Goal: Task Accomplishment & Management: Use online tool/utility

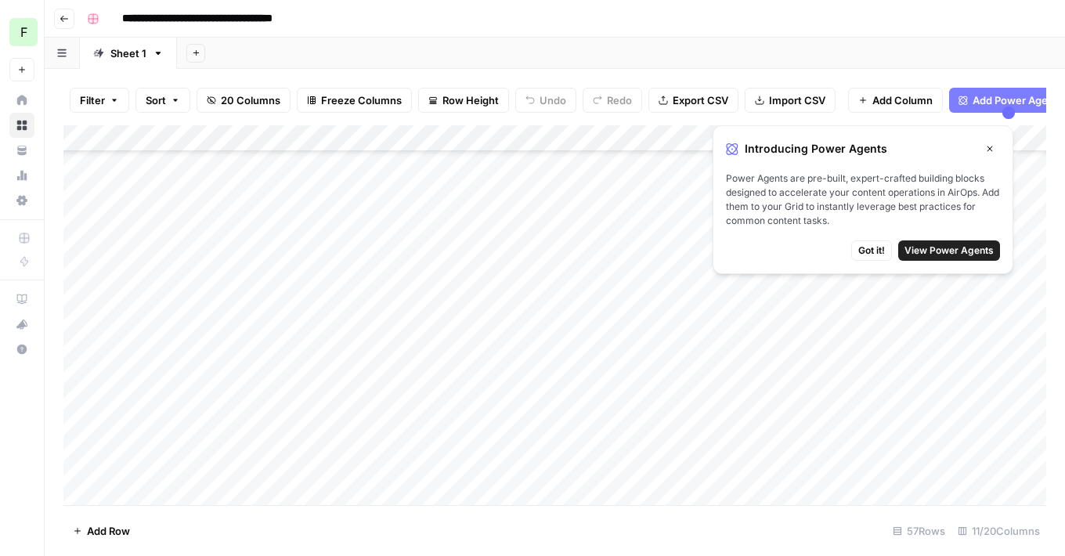
scroll to position [3600, 0]
click at [148, 493] on div "Add Column" at bounding box center [554, 315] width 983 height 380
type textarea "**********"
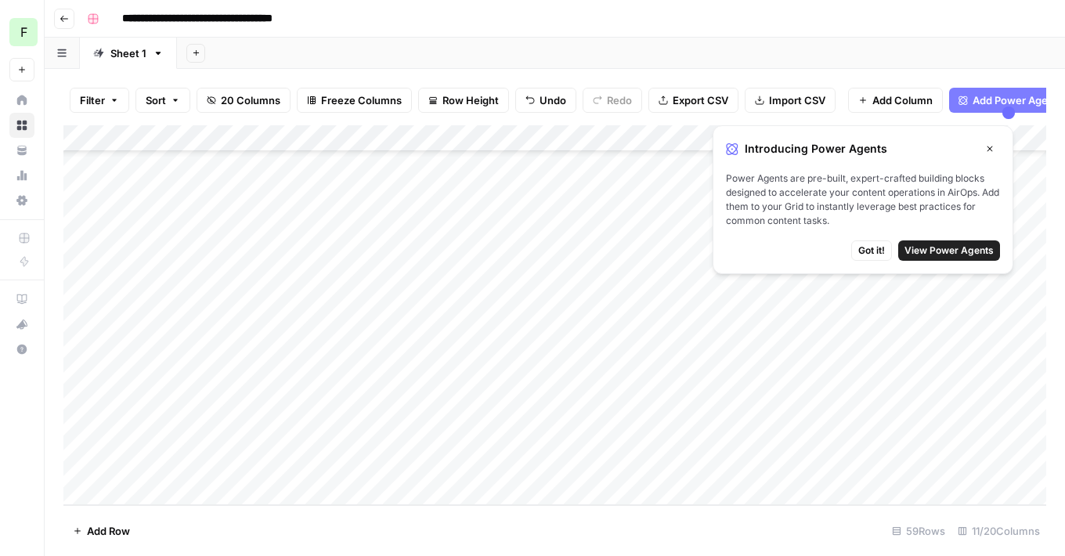
click at [728, 354] on div "Add Column" at bounding box center [554, 315] width 983 height 380
click at [770, 355] on div "Add Column" at bounding box center [554, 315] width 983 height 380
click at [197, 433] on div "Add Column" at bounding box center [554, 315] width 983 height 380
click at [770, 427] on div "Add Column" at bounding box center [554, 315] width 983 height 380
click at [203, 495] on div "Add Column" at bounding box center [554, 315] width 983 height 380
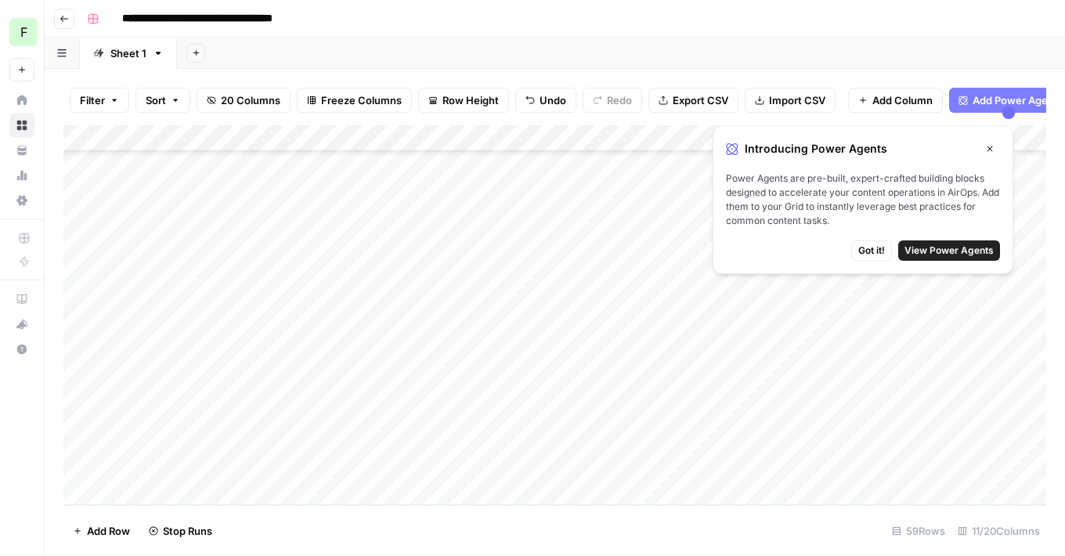
scroll to position [3806, 0]
type textarea "**********"
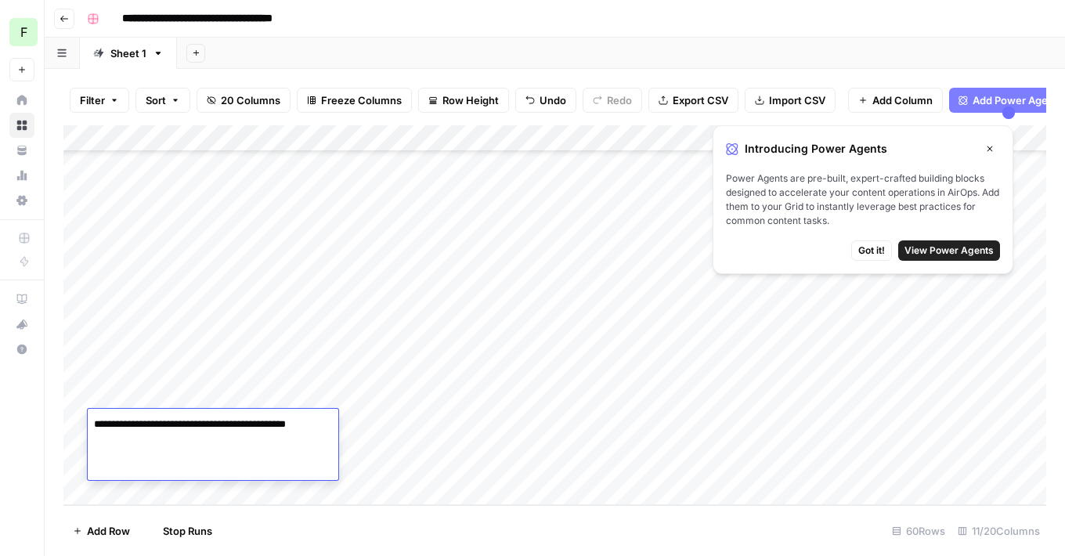
click at [723, 424] on div "Add Column" at bounding box center [554, 315] width 983 height 380
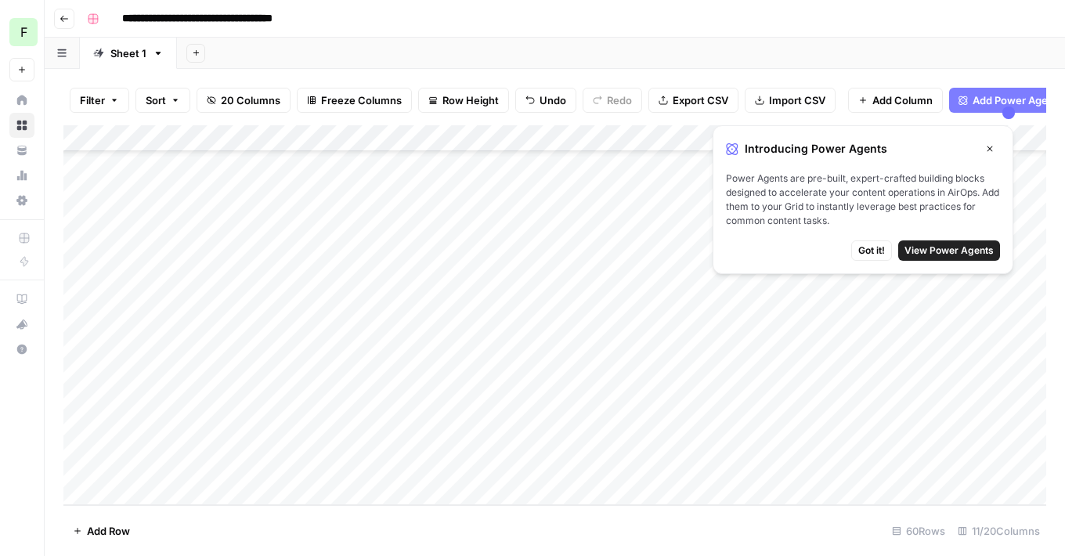
click at [139, 493] on div "Add Column" at bounding box center [554, 315] width 983 height 380
type textarea "**********"
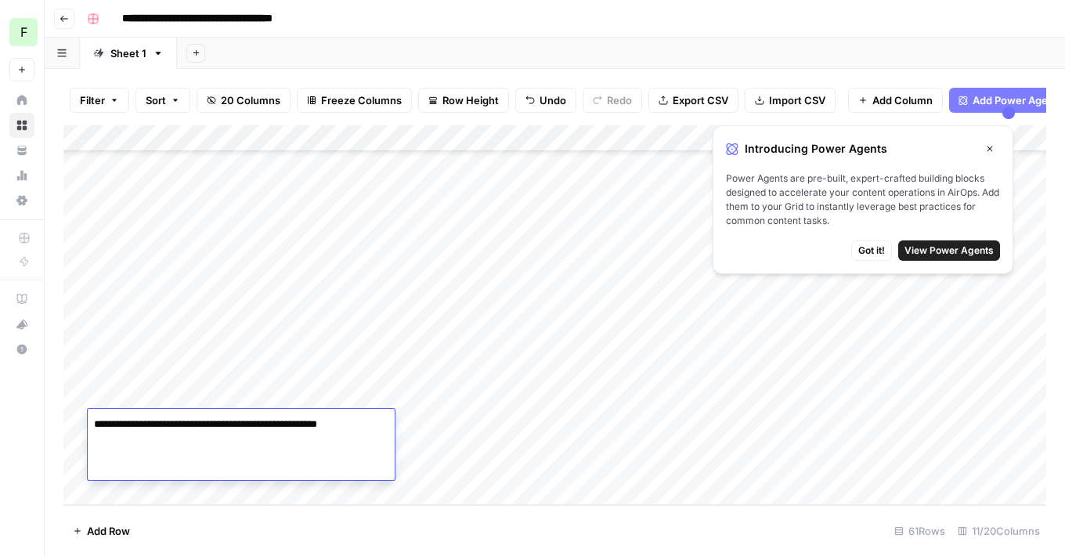
click at [733, 424] on div "Add Column" at bounding box center [554, 315] width 983 height 380
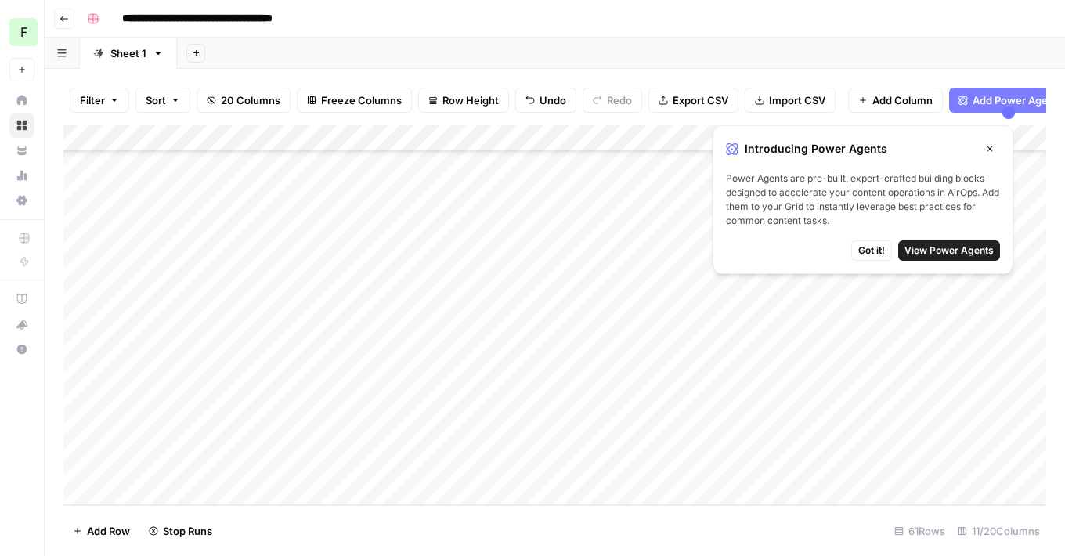
click at [171, 496] on div "Add Column" at bounding box center [554, 315] width 983 height 380
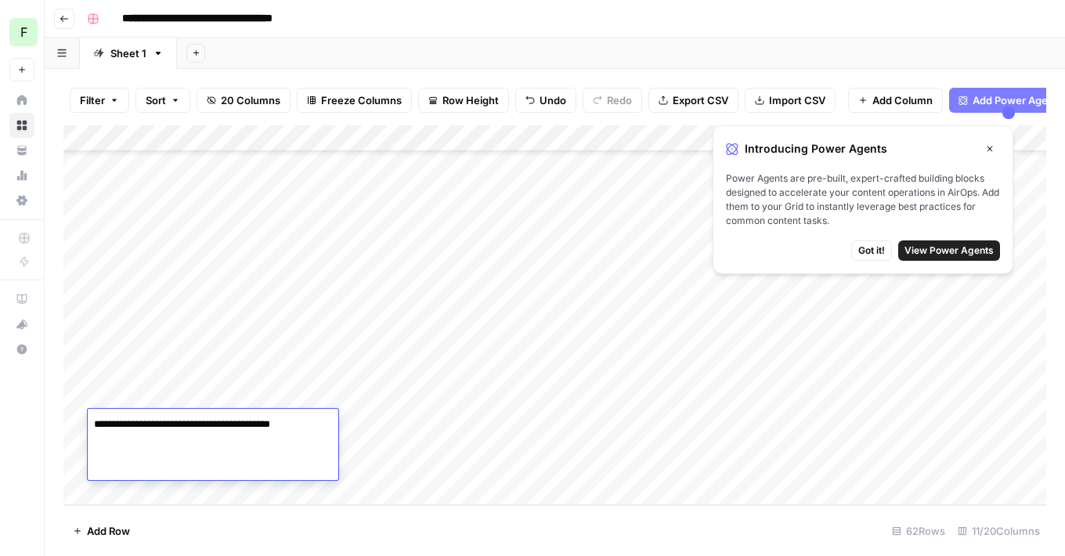
click at [736, 423] on div "Add Column" at bounding box center [554, 315] width 983 height 380
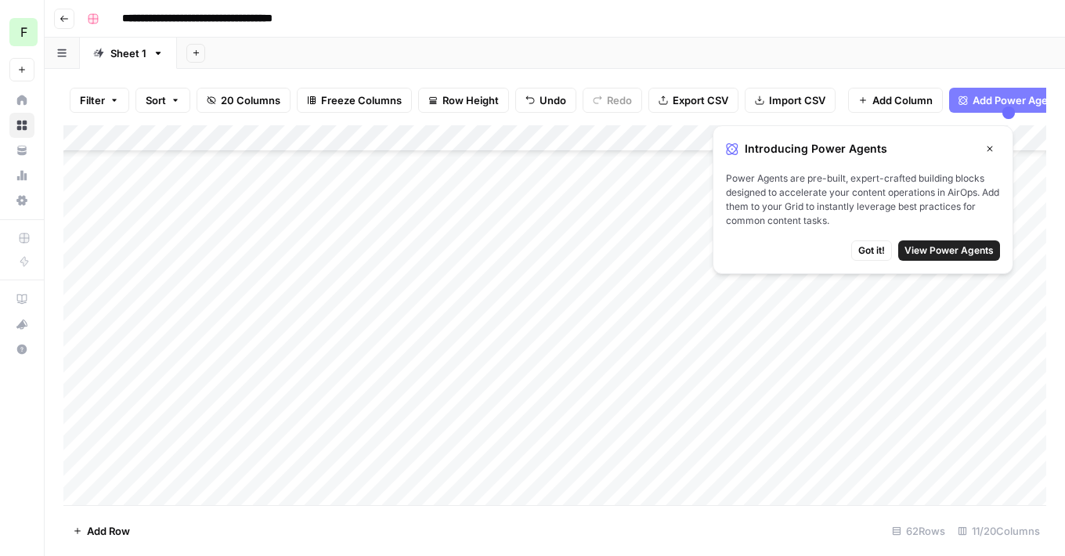
scroll to position [3747, 0]
click at [781, 347] on div "Add Column" at bounding box center [554, 315] width 983 height 380
click at [836, 340] on div "Add Column" at bounding box center [554, 315] width 983 height 380
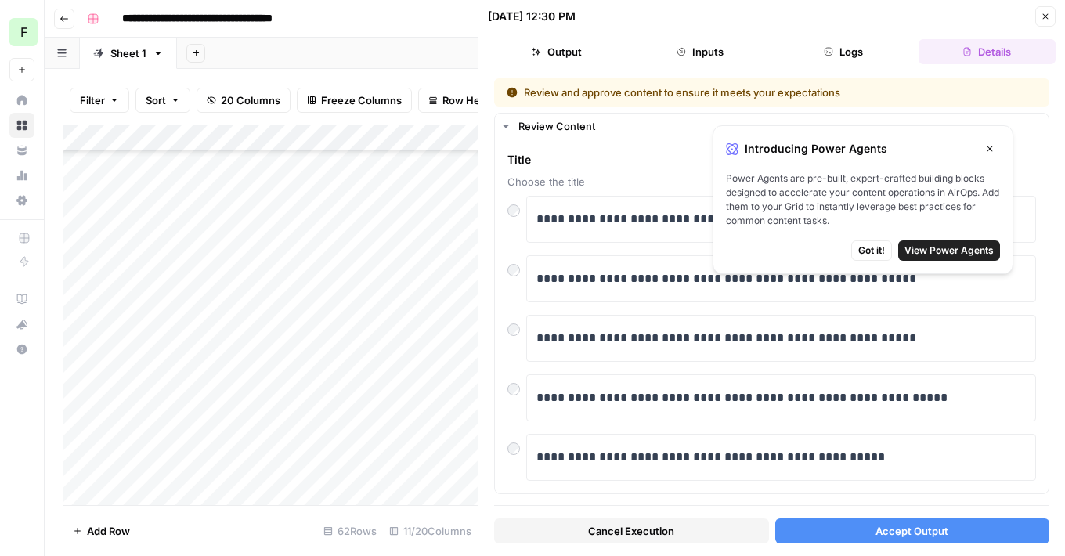
click at [994, 144] on icon "button" at bounding box center [989, 148] width 9 height 9
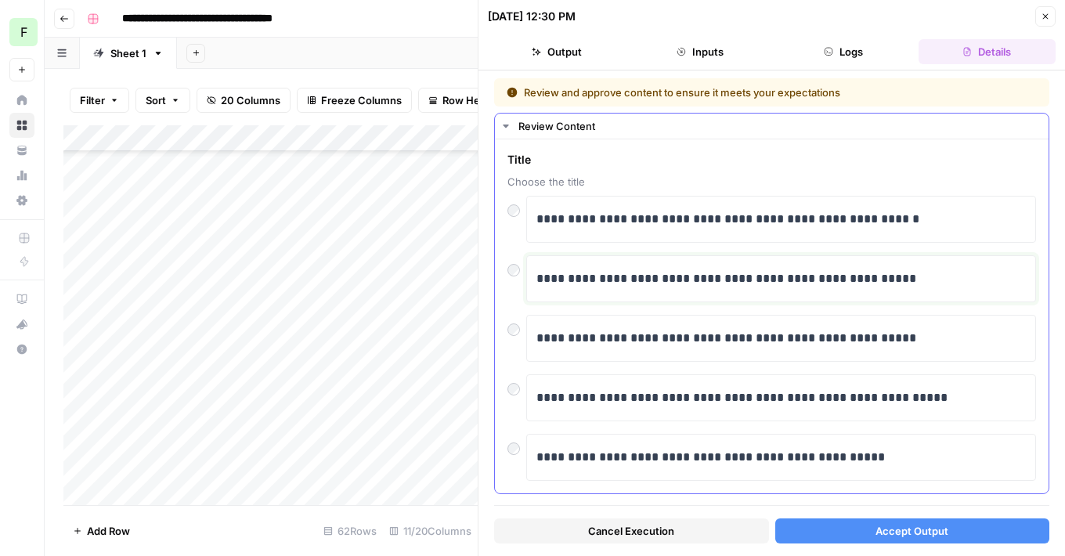
click at [727, 287] on p "**********" at bounding box center [780, 279] width 489 height 20
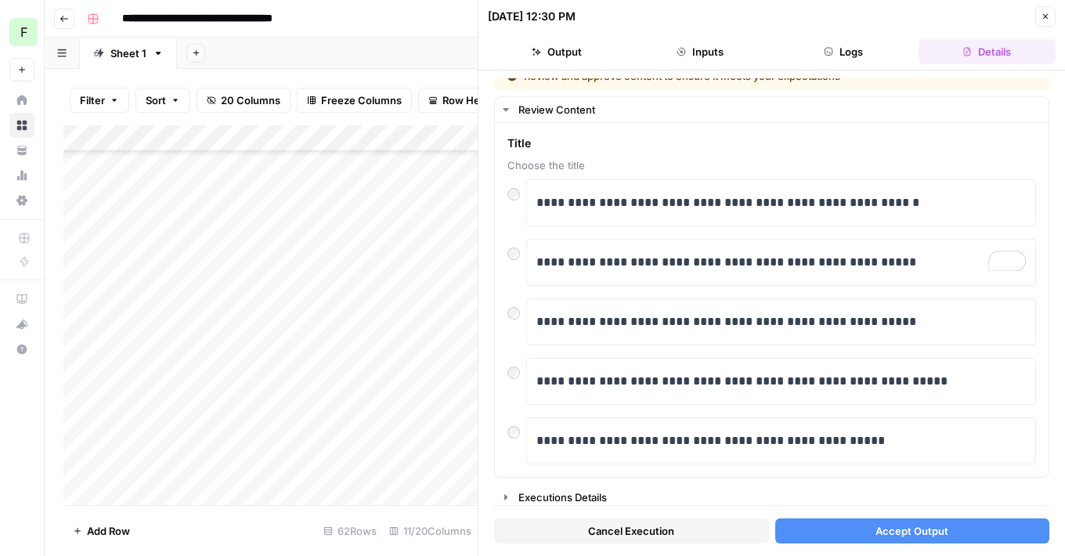
click at [850, 533] on button "Accept Output" at bounding box center [912, 530] width 275 height 25
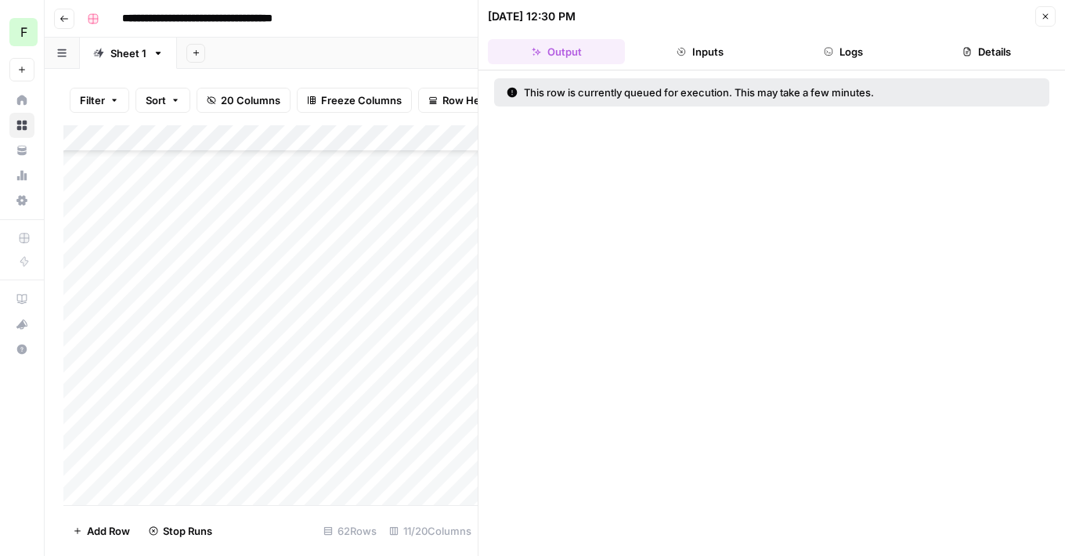
click at [1047, 14] on icon "button" at bounding box center [1045, 16] width 5 height 5
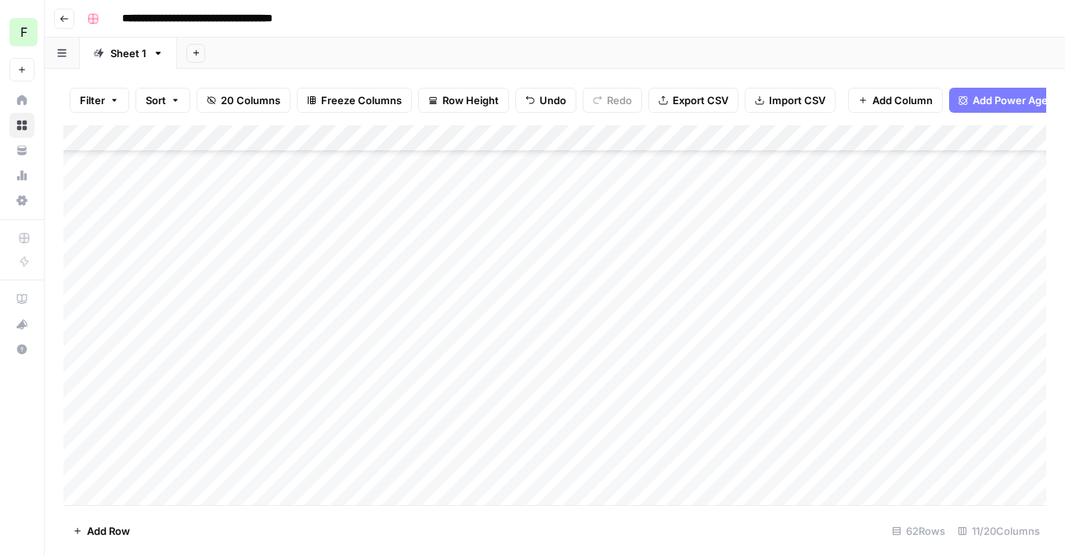
click at [821, 343] on div "Add Column" at bounding box center [554, 315] width 983 height 380
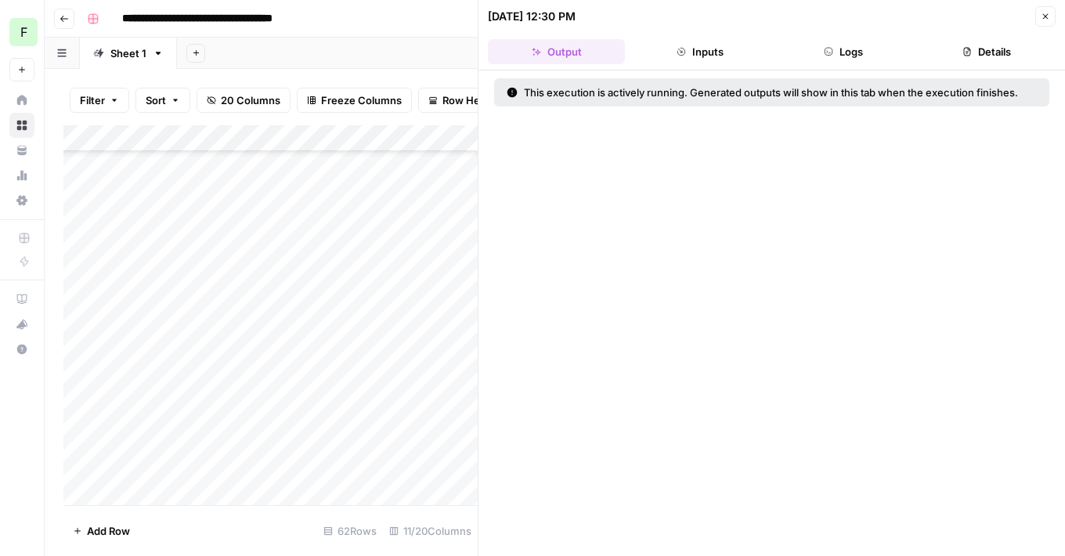
click at [375, 341] on div "Add Column" at bounding box center [270, 315] width 414 height 380
click at [1042, 13] on icon "button" at bounding box center [1045, 16] width 9 height 9
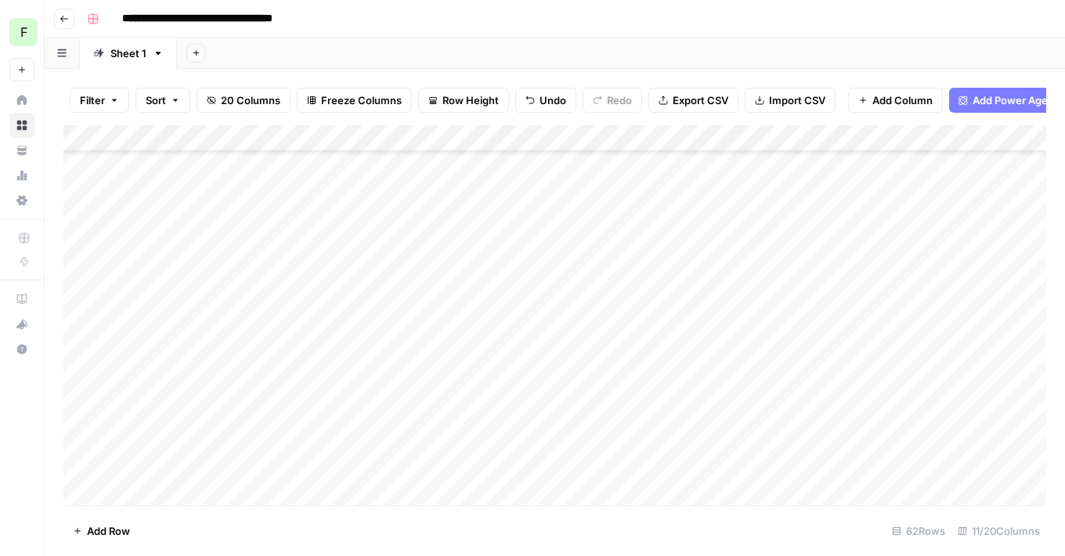
scroll to position [3809, 0]
click at [839, 352] on div "Add Column" at bounding box center [554, 315] width 983 height 380
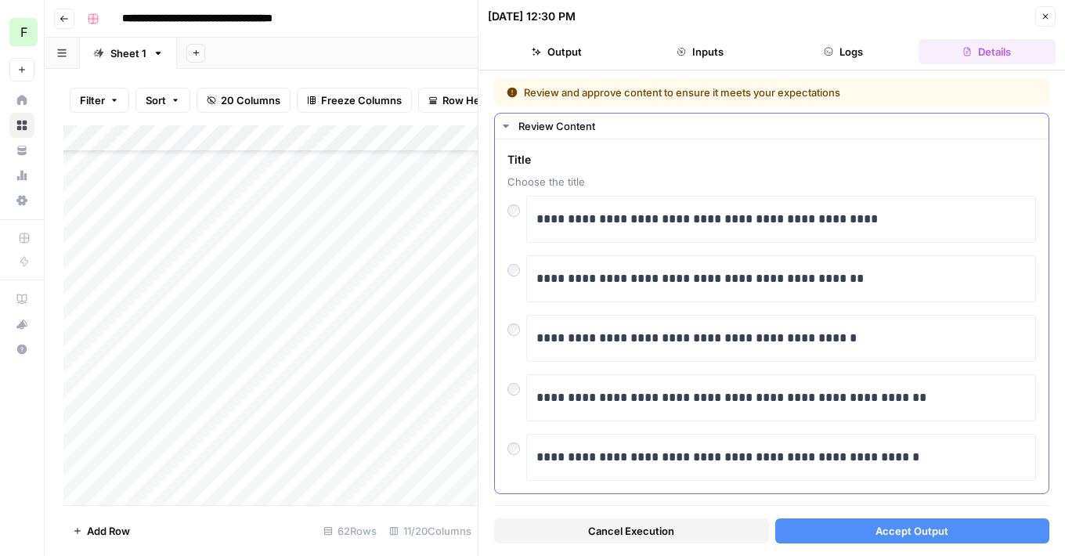
click at [503, 262] on div "**********" at bounding box center [772, 316] width 554 height 354
click at [838, 529] on button "Accept Output" at bounding box center [912, 530] width 275 height 25
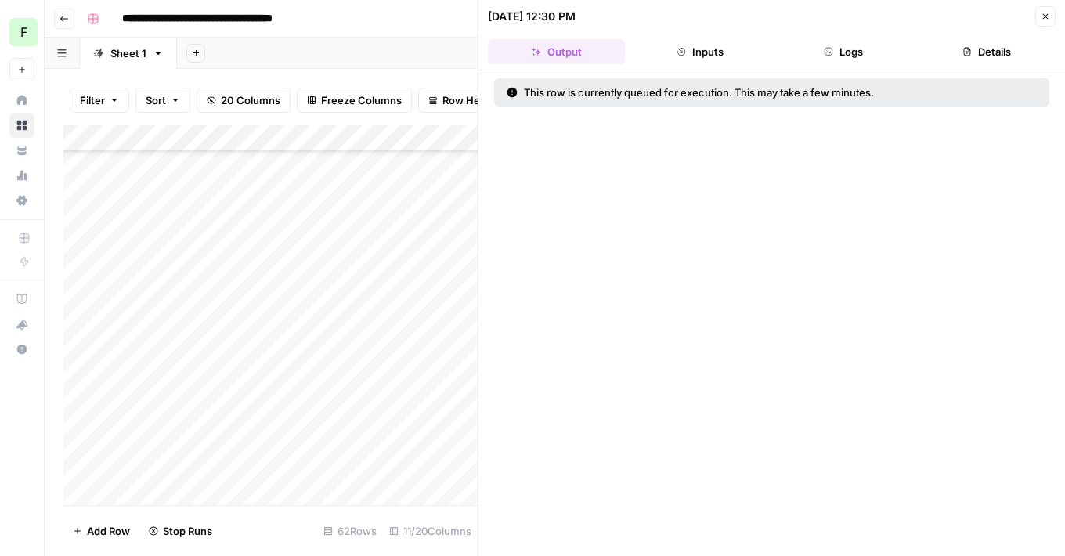
click at [1042, 20] on icon "button" at bounding box center [1045, 16] width 9 height 9
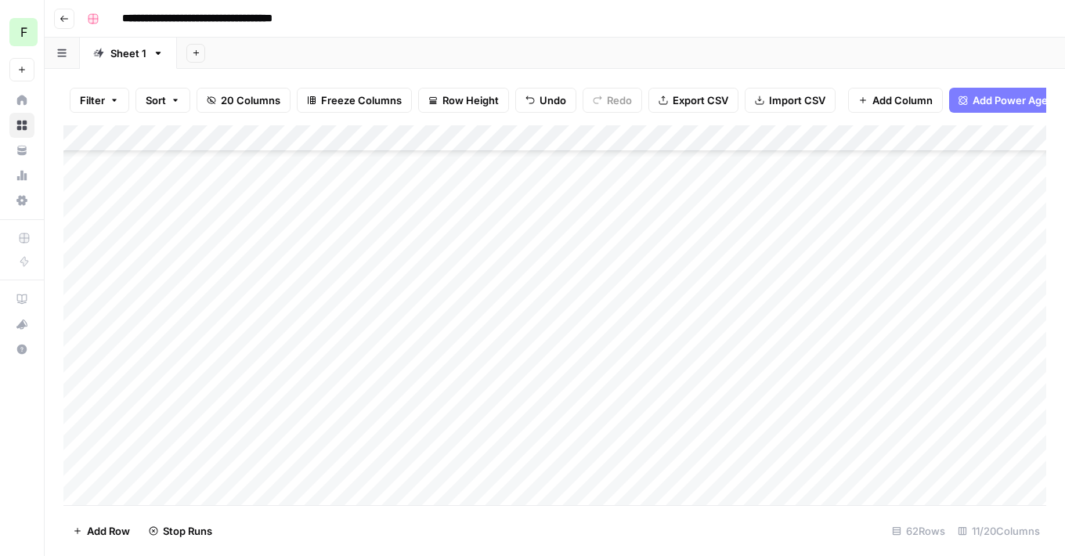
click at [841, 421] on div "Add Column" at bounding box center [554, 315] width 983 height 380
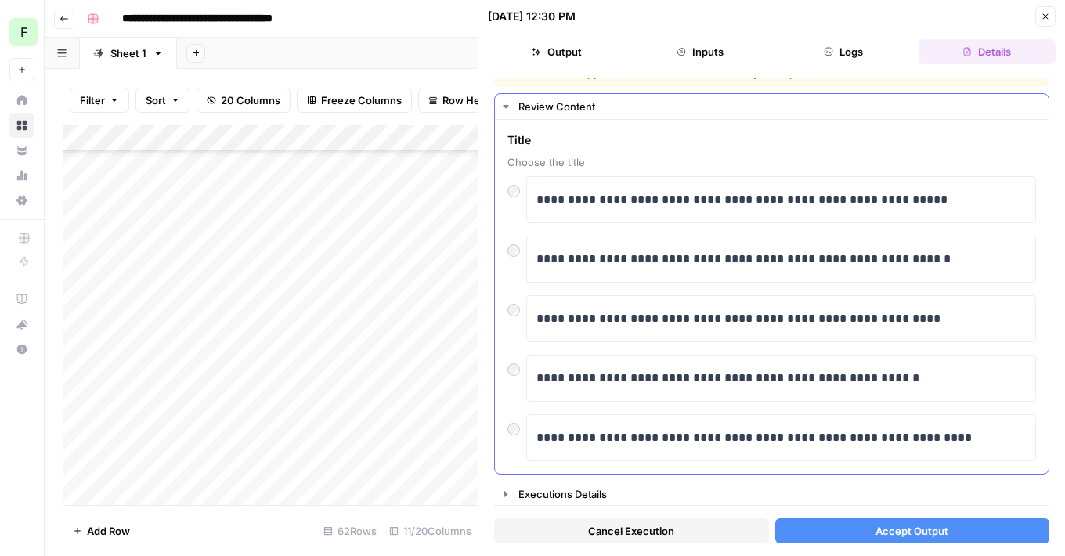
scroll to position [22, 0]
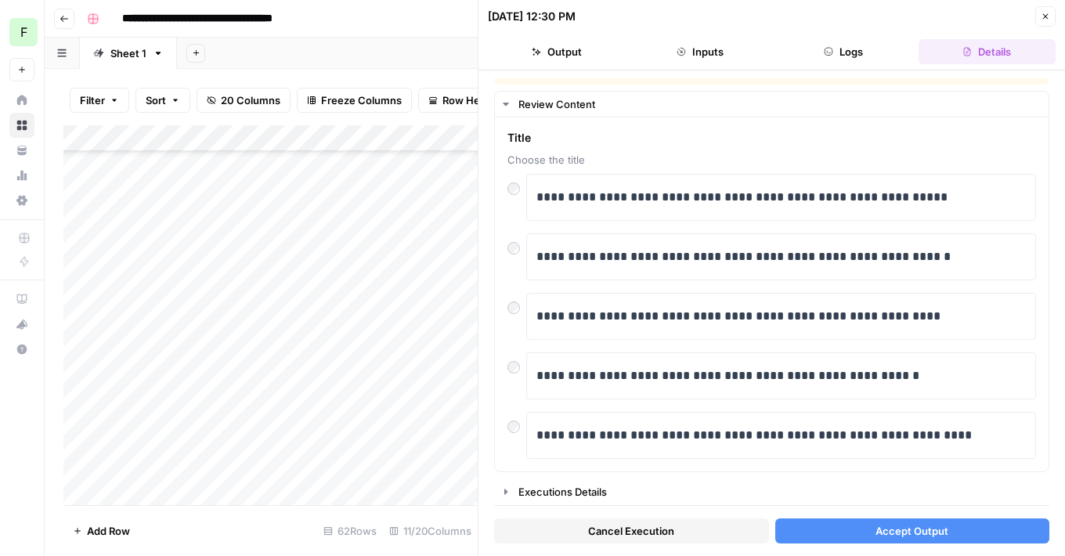
click at [792, 521] on button "Accept Output" at bounding box center [912, 530] width 275 height 25
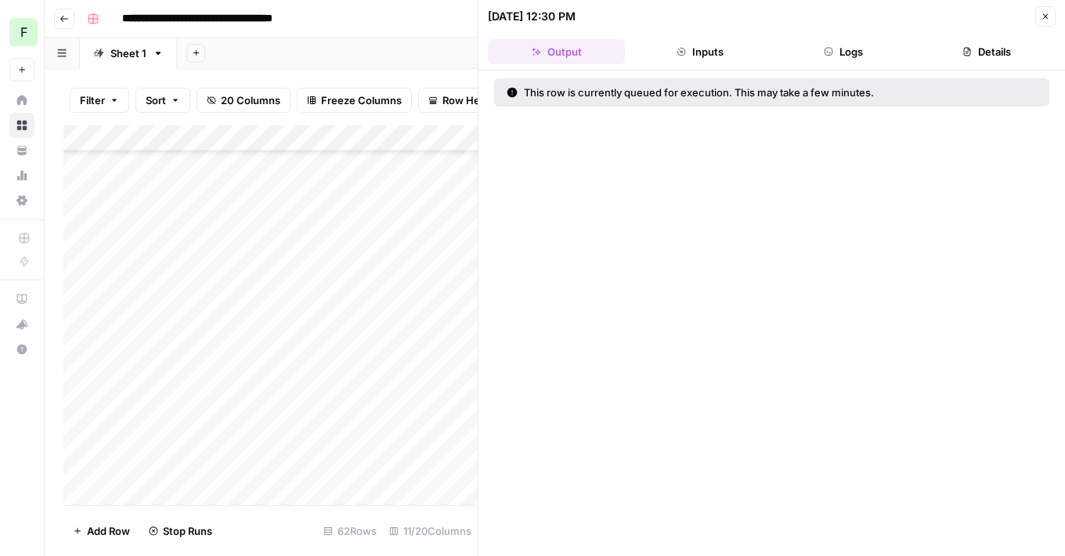
click at [1045, 14] on icon "button" at bounding box center [1045, 16] width 9 height 9
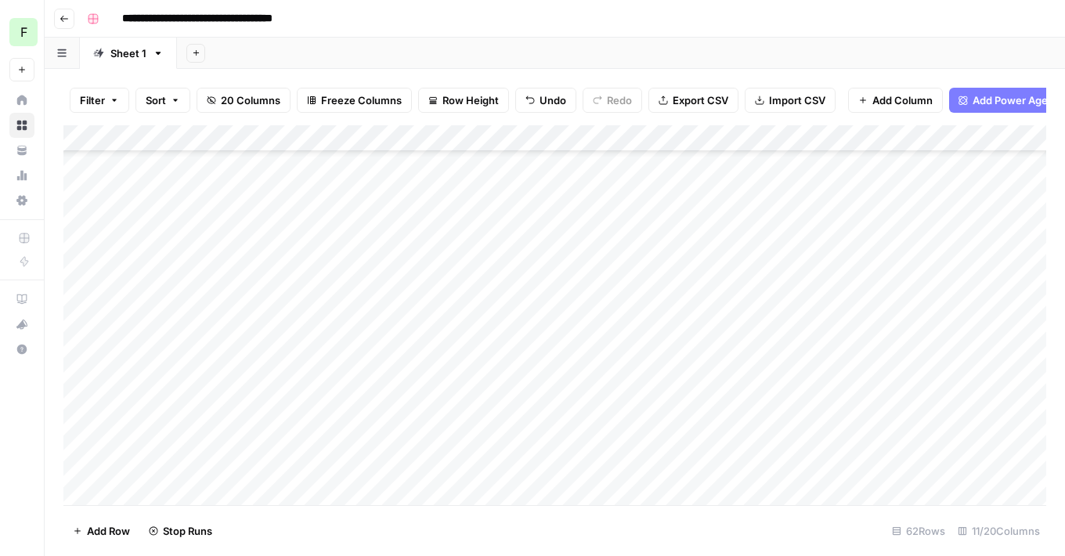
scroll to position [3944, 0]
click at [841, 355] on div "Add Column" at bounding box center [554, 315] width 983 height 380
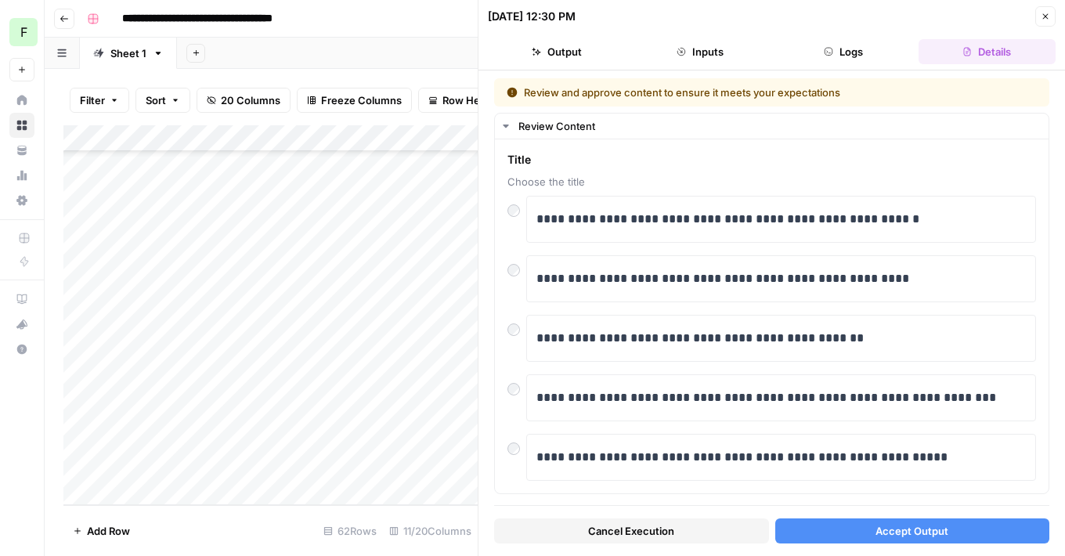
click at [884, 531] on span "Accept Output" at bounding box center [911, 531] width 73 height 16
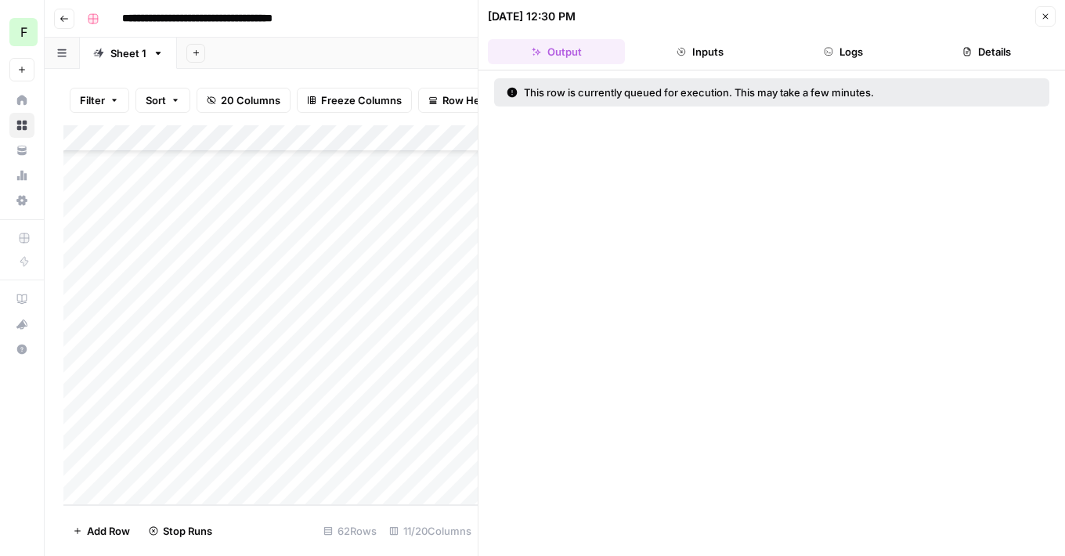
click at [1048, 10] on button "Close" at bounding box center [1045, 16] width 20 height 20
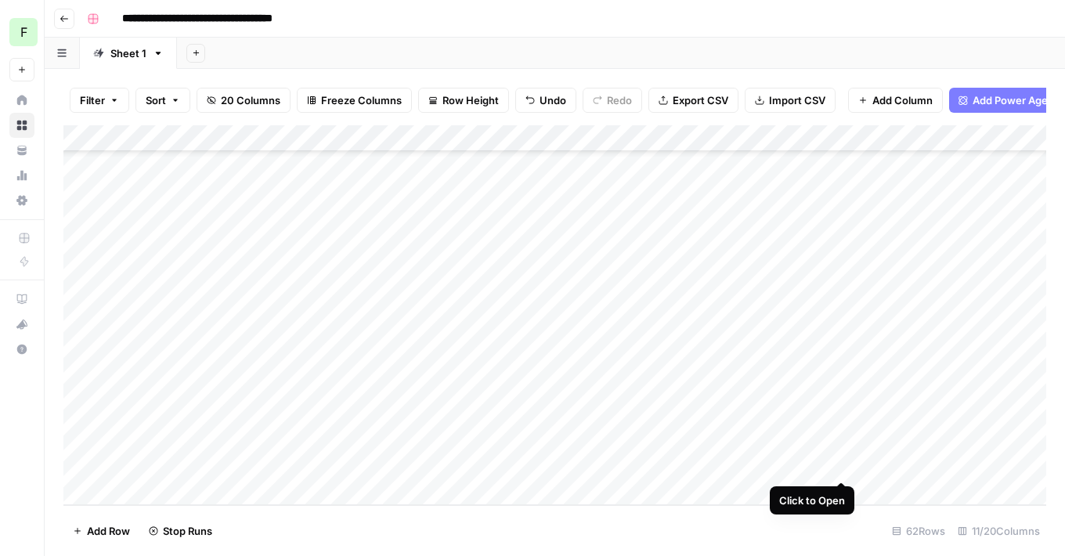
click at [839, 423] on div "Add Column" at bounding box center [554, 315] width 983 height 380
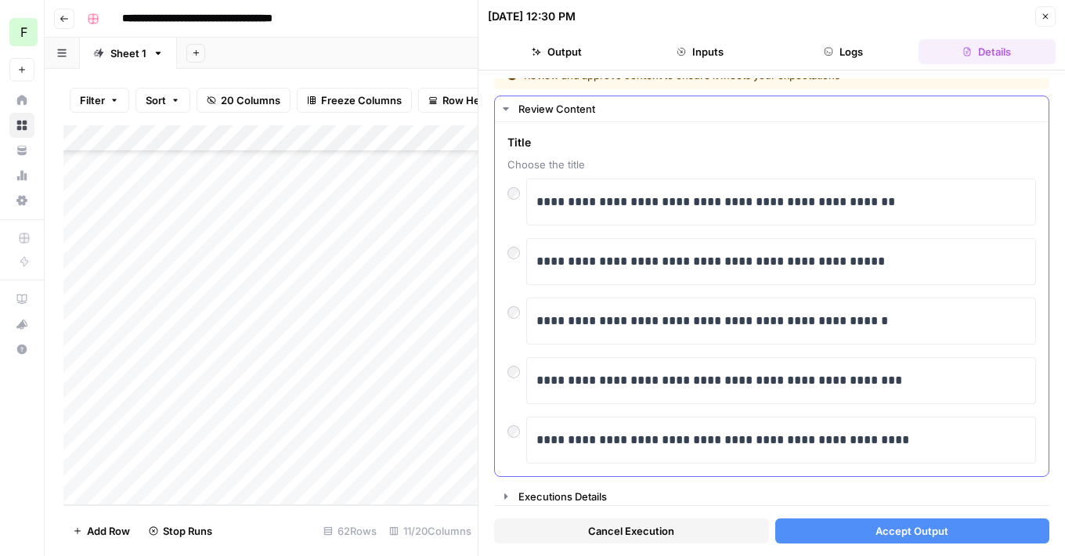
scroll to position [22, 0]
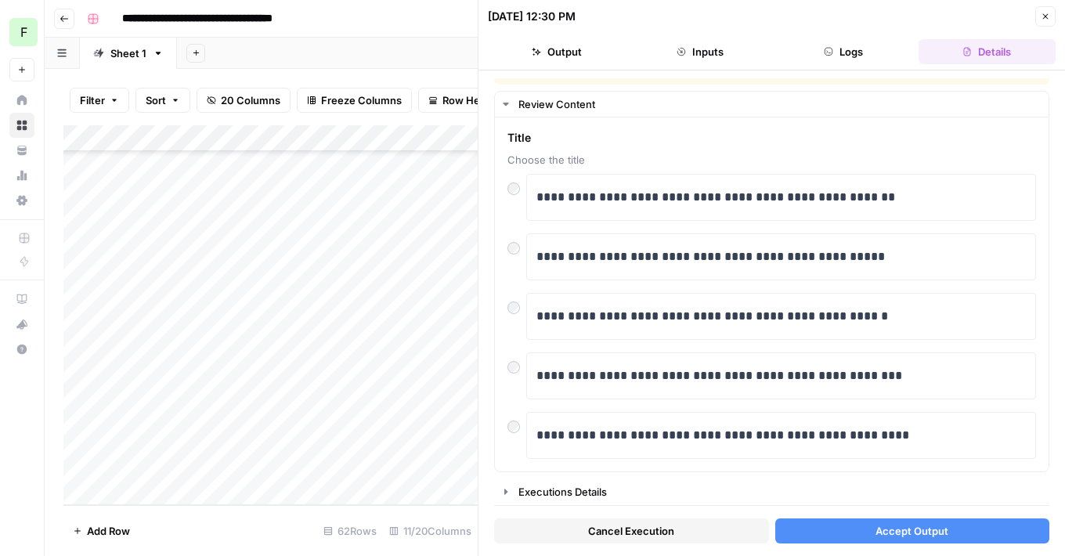
click at [821, 512] on div "Cancel Execution Accept Output" at bounding box center [771, 527] width 555 height 42
click at [813, 521] on button "Accept Output" at bounding box center [912, 530] width 275 height 25
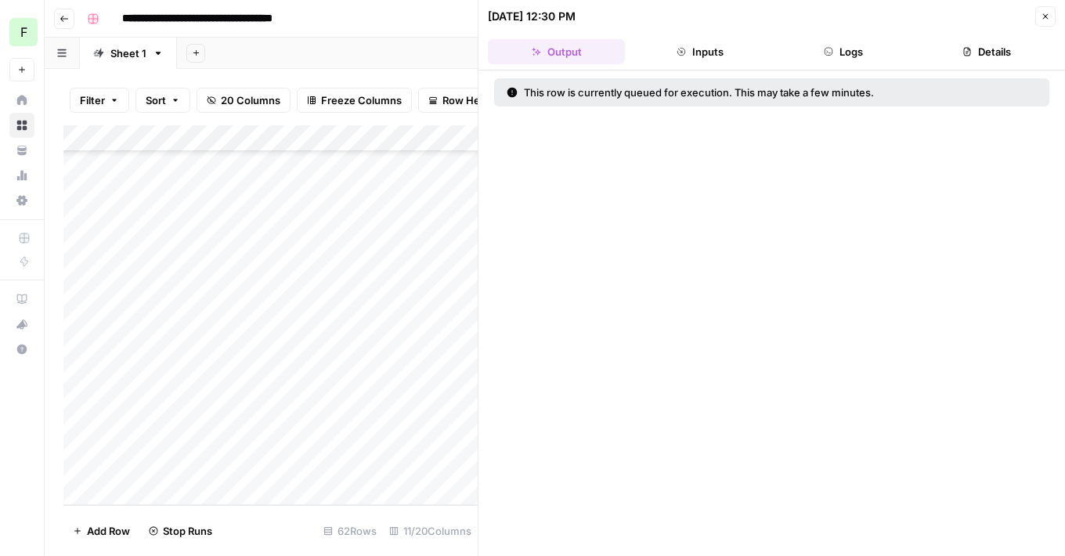
click at [1045, 21] on button "Close" at bounding box center [1045, 16] width 20 height 20
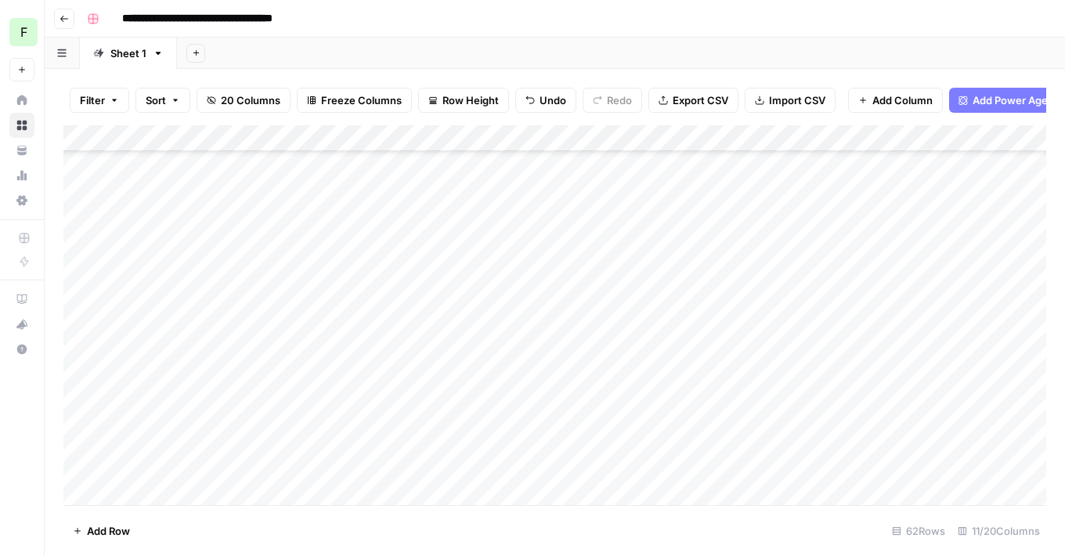
scroll to position [3727, 0]
click at [942, 366] on div "Add Column" at bounding box center [554, 315] width 983 height 380
click at [944, 436] on div "Add Column" at bounding box center [554, 315] width 983 height 380
click at [949, 311] on div "Add Column" at bounding box center [554, 315] width 983 height 380
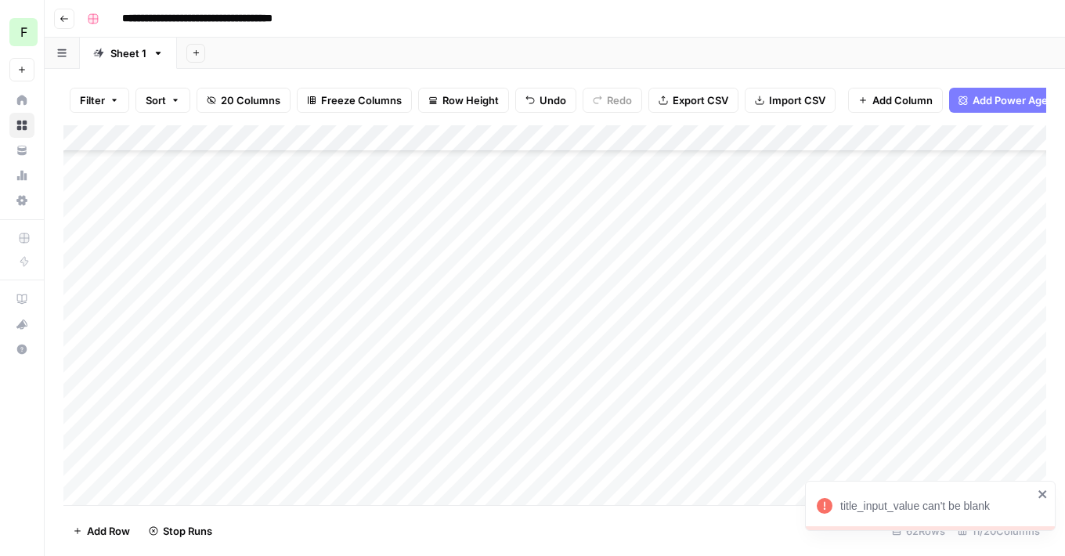
click at [1045, 499] on icon "close" at bounding box center [1042, 494] width 11 height 13
click at [941, 317] on div "Add Column" at bounding box center [554, 315] width 983 height 380
click at [149, 496] on div "Add Column" at bounding box center [554, 315] width 983 height 380
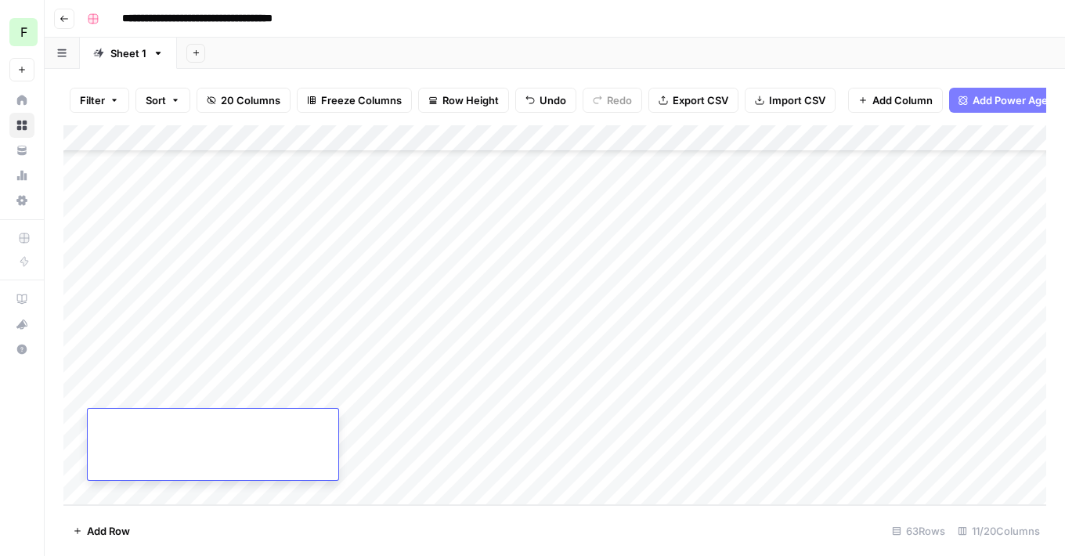
type textarea "**********"
click at [761, 430] on div "Add Column" at bounding box center [554, 315] width 983 height 380
click at [169, 490] on div "Add Column" at bounding box center [554, 315] width 983 height 380
paste textarea "**********"
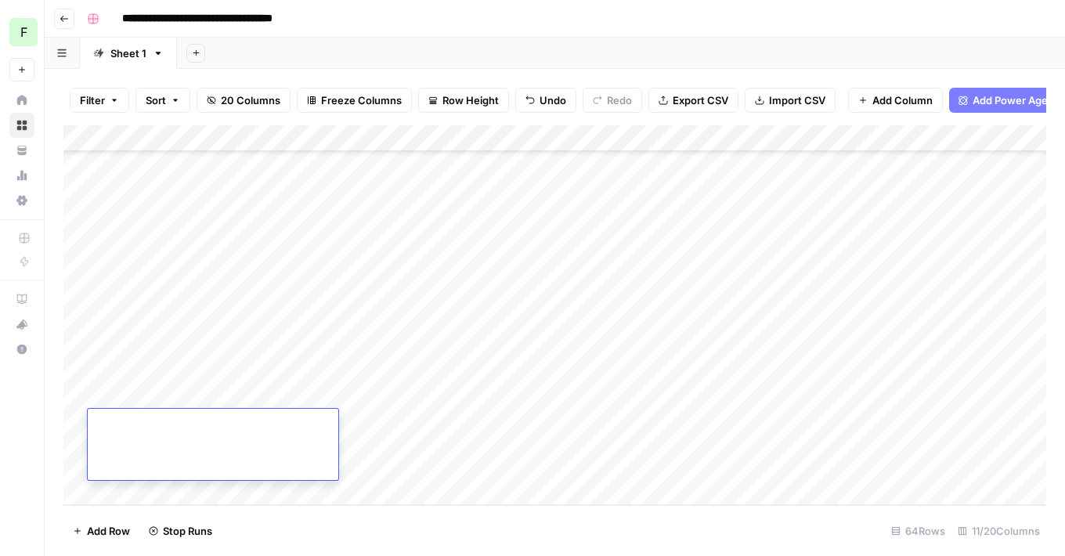
type textarea "**********"
click at [781, 433] on div "Add Column" at bounding box center [554, 315] width 983 height 380
click at [127, 493] on div "Add Column" at bounding box center [554, 315] width 983 height 380
type textarea "**********"
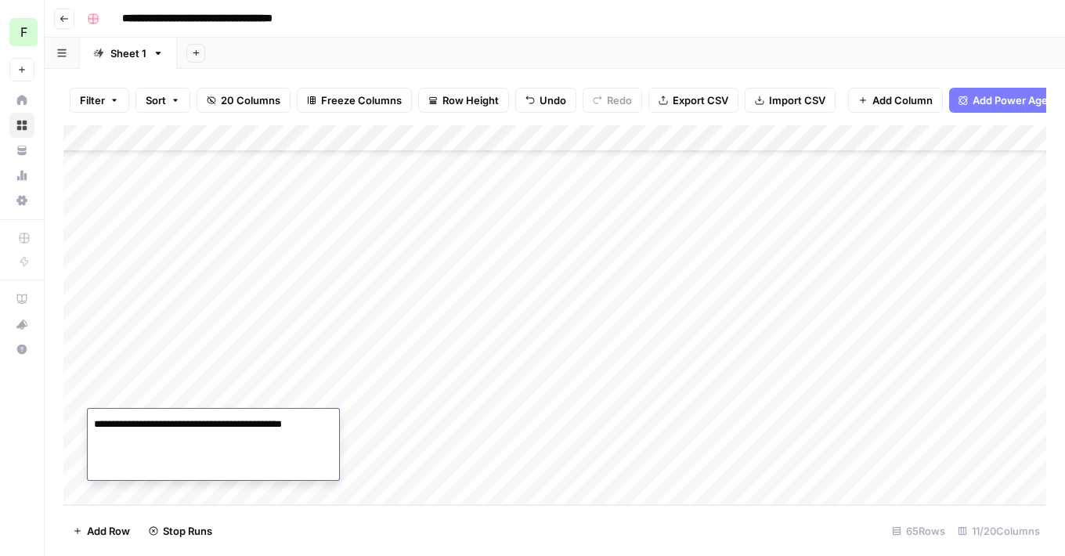
click at [742, 422] on div "Add Column" at bounding box center [554, 315] width 983 height 380
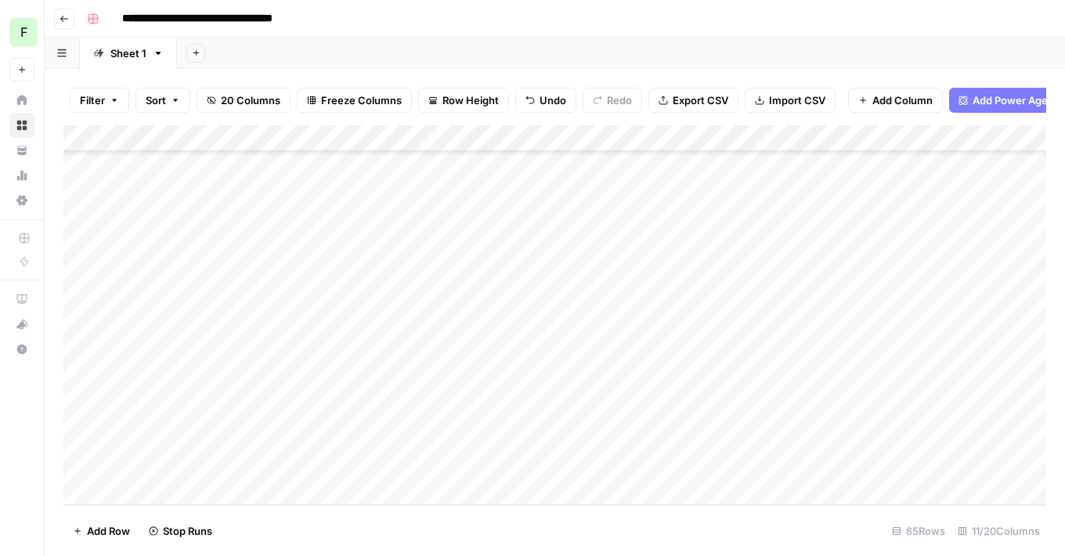
click at [146, 496] on div "Add Column" at bounding box center [554, 315] width 983 height 380
type textarea "**********"
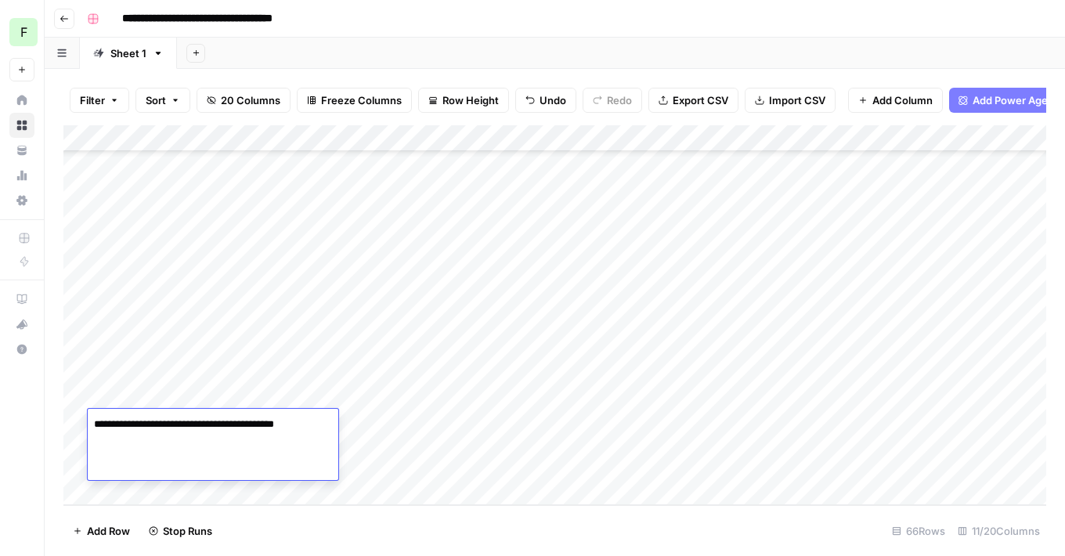
click at [776, 427] on div "Add Column" at bounding box center [554, 315] width 983 height 380
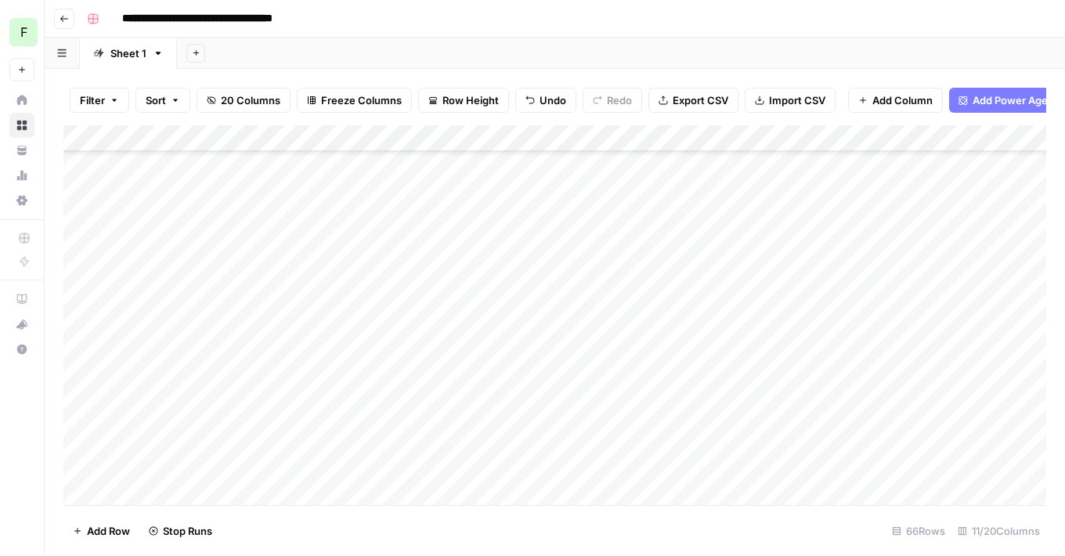
scroll to position [4070, 0]
click at [936, 226] on div "Add Column" at bounding box center [554, 315] width 983 height 380
click at [940, 298] on div "Add Column" at bounding box center [554, 315] width 983 height 380
click at [843, 318] on div "Add Column" at bounding box center [554, 315] width 983 height 380
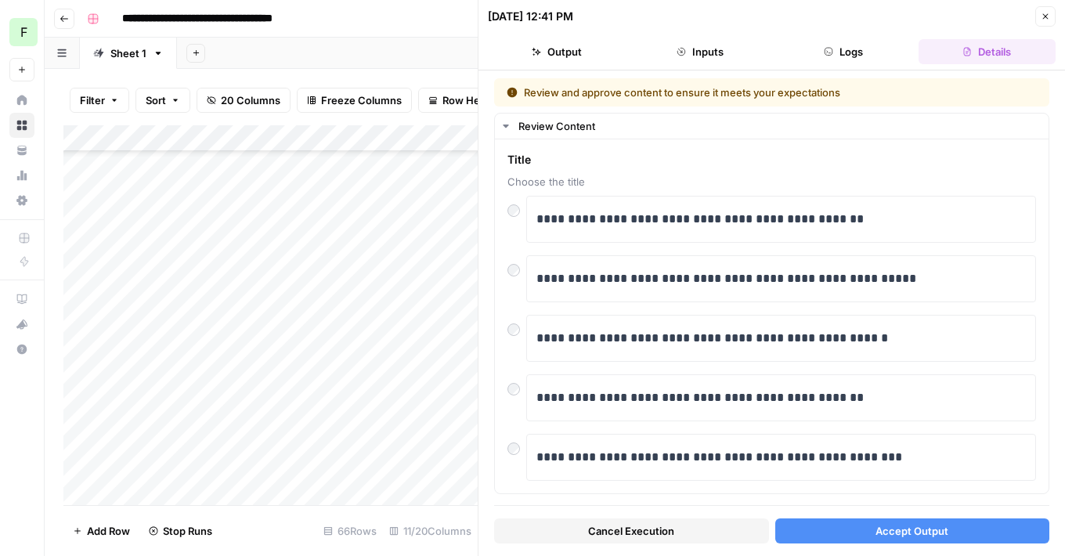
click at [846, 531] on button "Accept Output" at bounding box center [912, 530] width 275 height 25
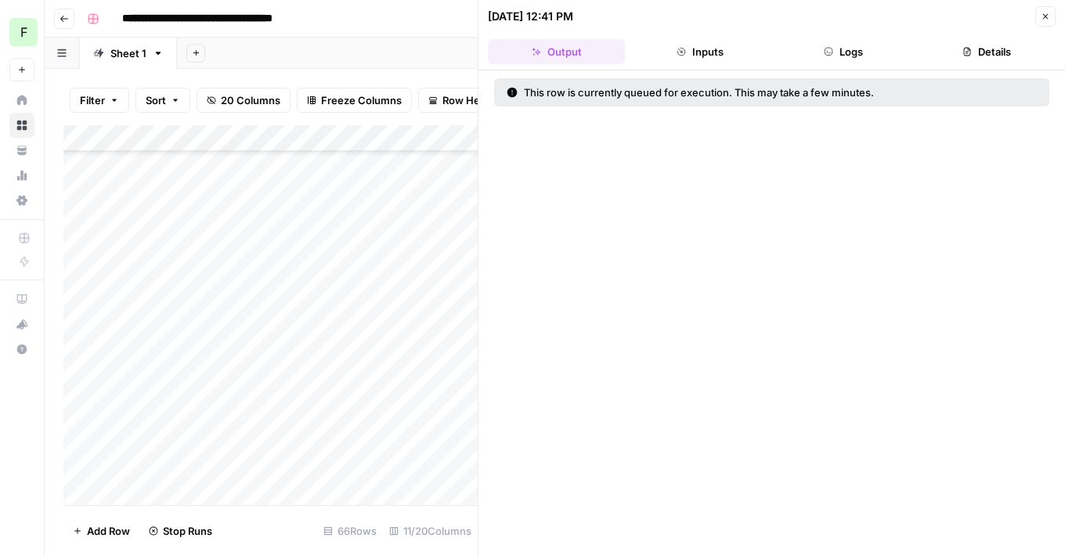
click at [1045, 12] on icon "button" at bounding box center [1045, 16] width 9 height 9
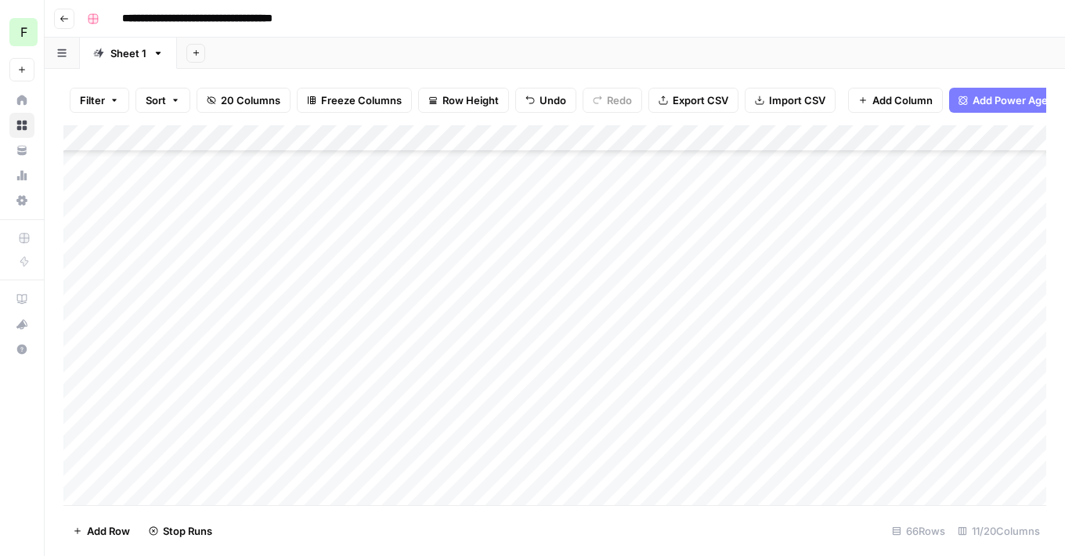
scroll to position [4213, 0]
click at [843, 294] on div "Add Column" at bounding box center [554, 315] width 983 height 380
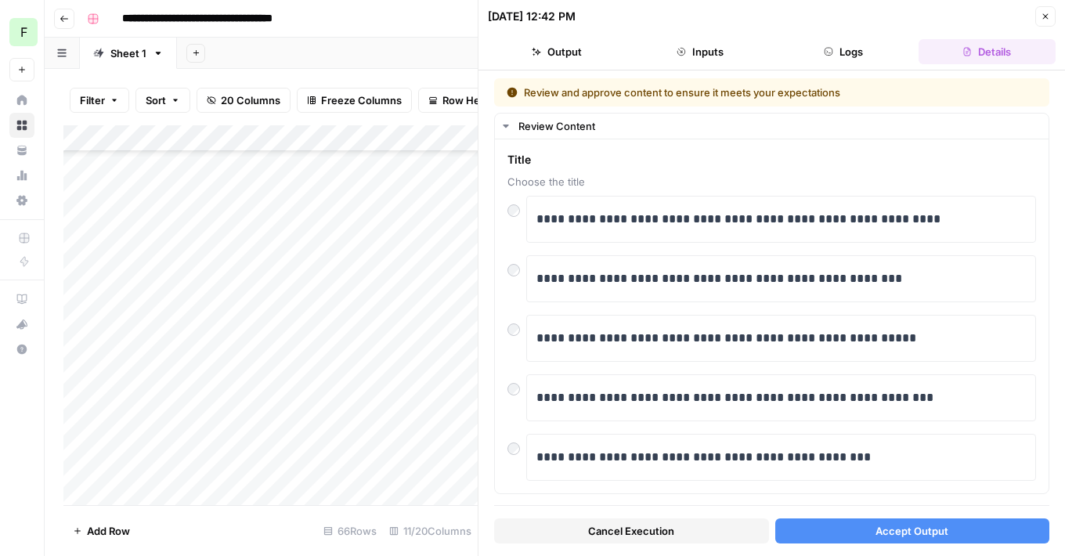
click at [860, 525] on button "Accept Output" at bounding box center [912, 530] width 275 height 25
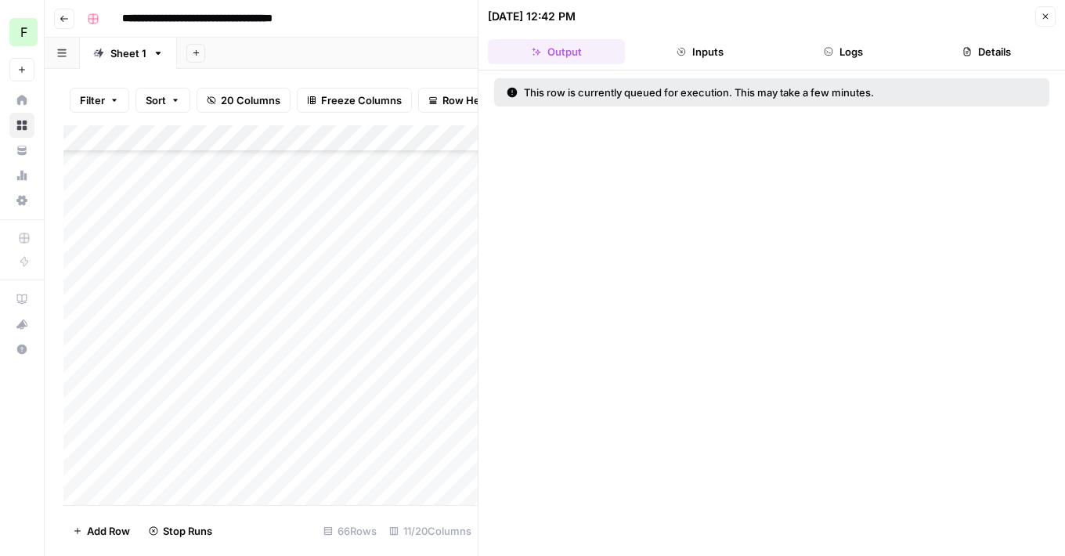
click at [1051, 14] on button "Close" at bounding box center [1045, 16] width 20 height 20
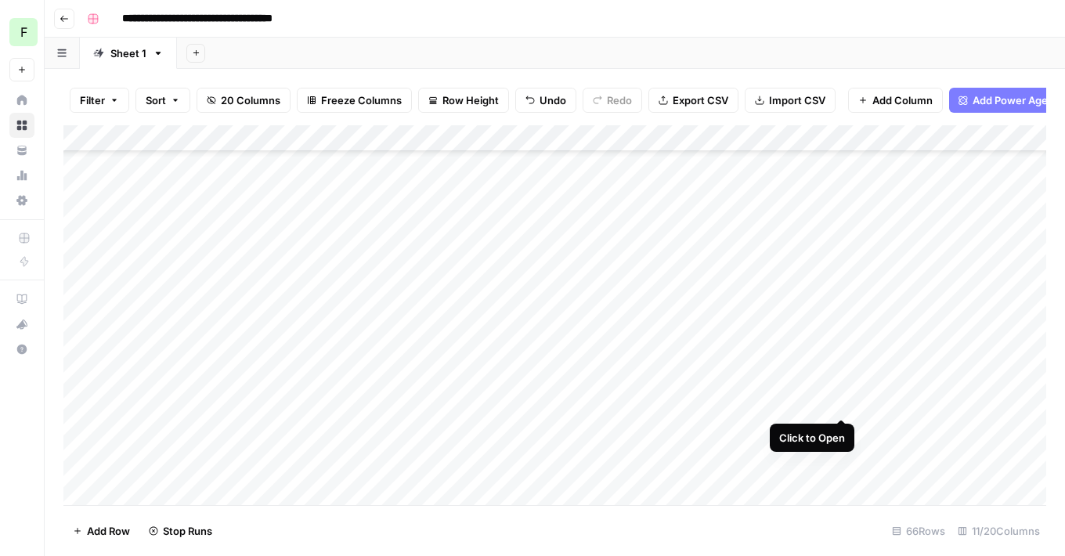
click at [843, 360] on div "Add Column" at bounding box center [554, 315] width 983 height 380
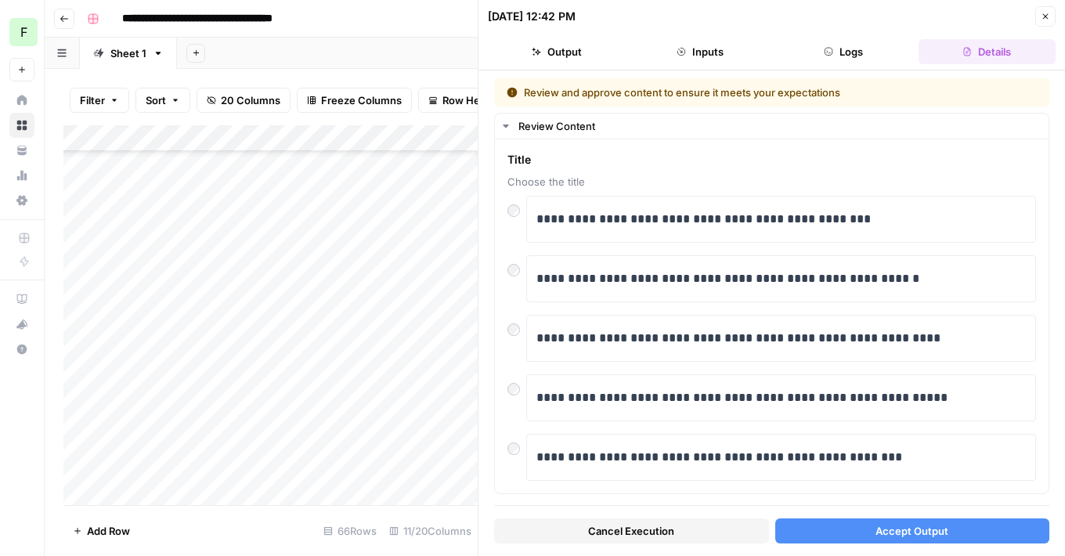
click at [850, 534] on button "Accept Output" at bounding box center [912, 530] width 275 height 25
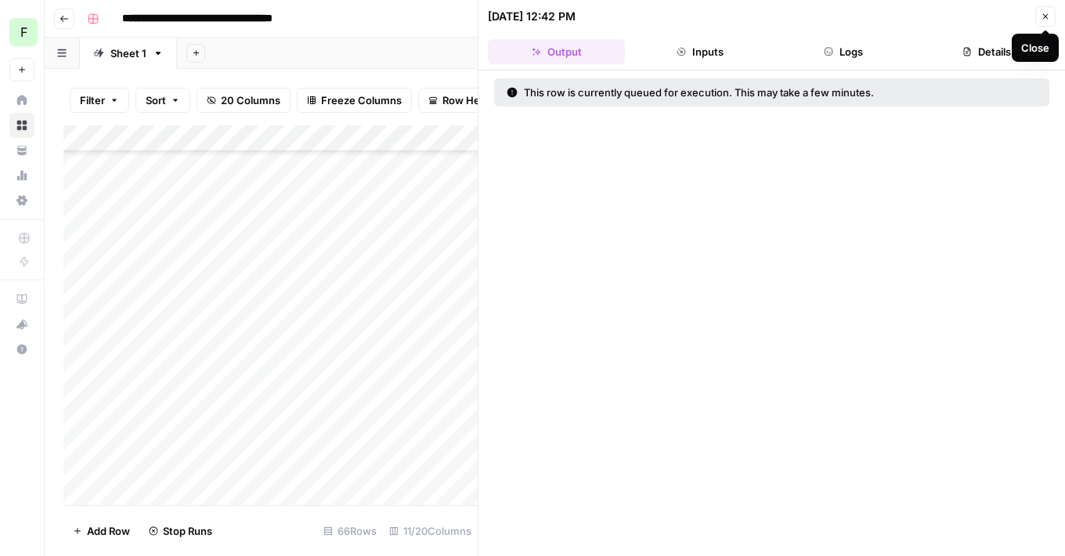
click at [1041, 18] on icon "button" at bounding box center [1045, 16] width 9 height 9
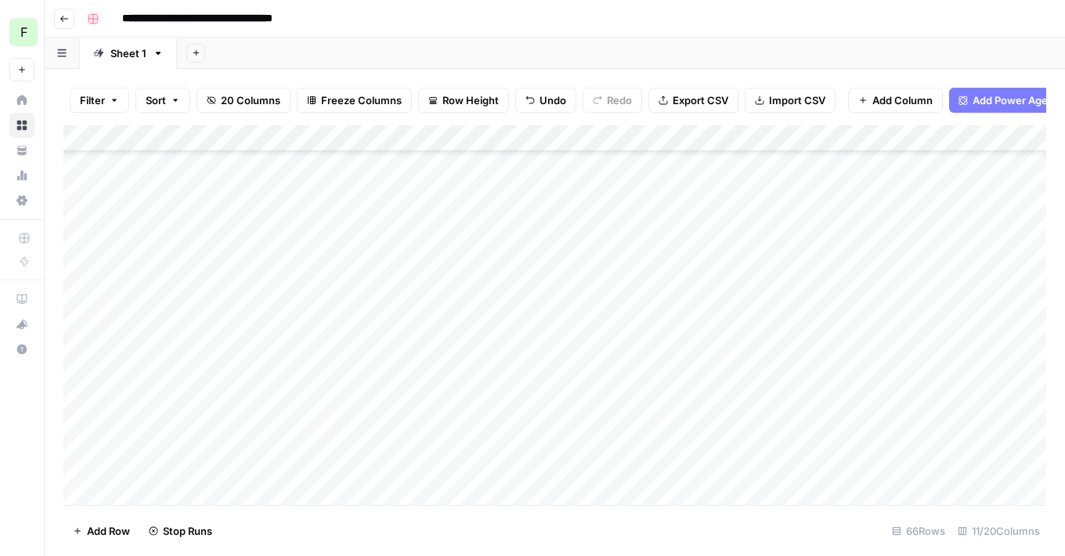
click at [841, 431] on div "Add Column" at bounding box center [554, 315] width 983 height 380
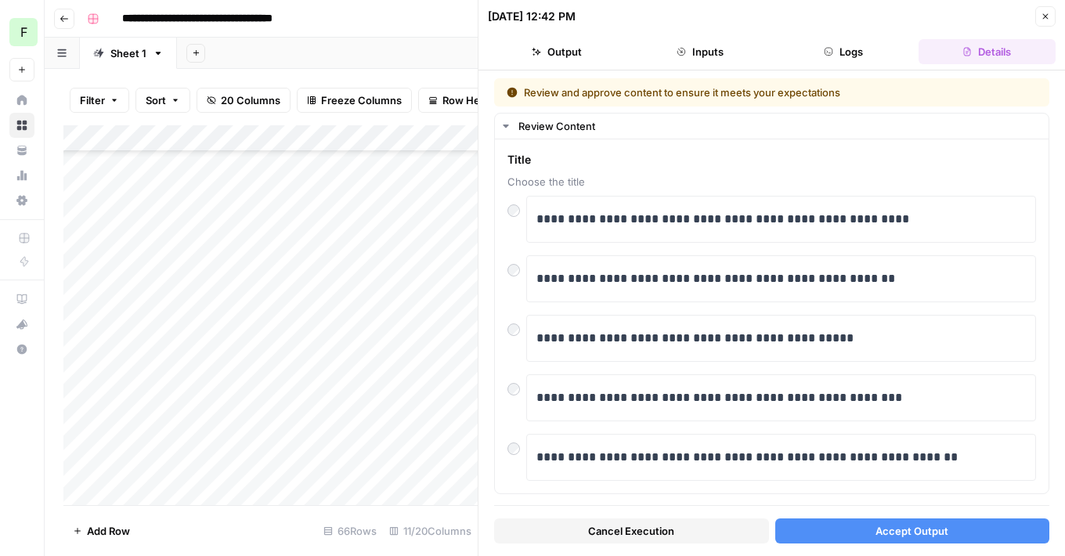
click at [823, 519] on button "Accept Output" at bounding box center [912, 530] width 275 height 25
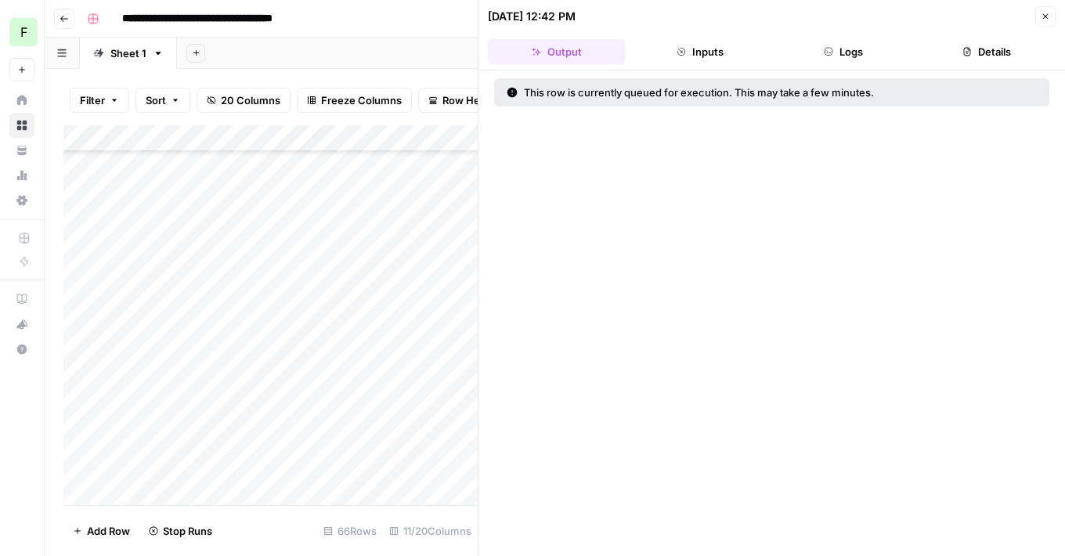
click at [1046, 16] on icon "button" at bounding box center [1045, 16] width 9 height 9
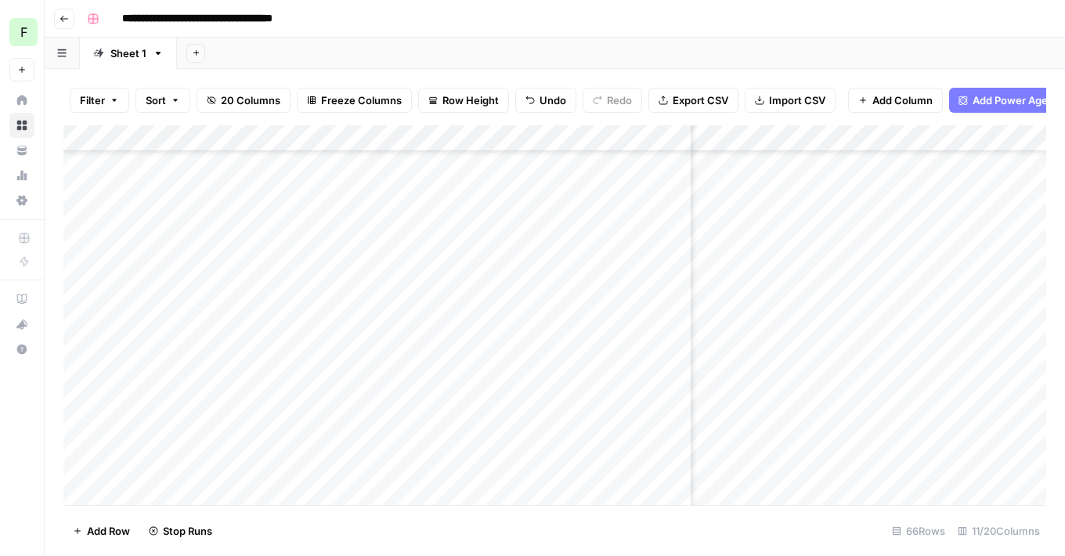
scroll to position [4108, 114]
click at [822, 332] on div "Add Column" at bounding box center [554, 315] width 983 height 380
click at [897, 394] on div "Add Column" at bounding box center [554, 315] width 983 height 380
